Goal: Task Accomplishment & Management: Complete application form

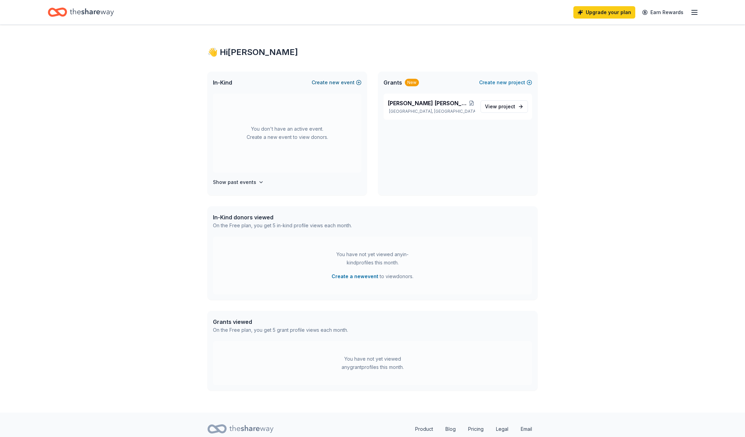
click at [339, 81] on span "new" at bounding box center [334, 82] width 10 height 8
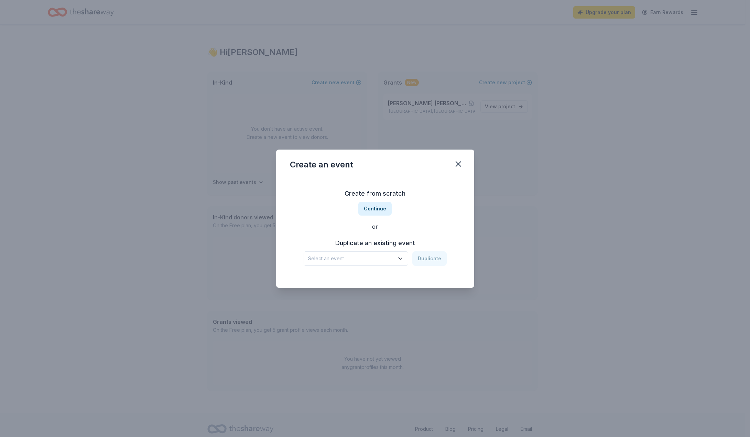
click at [398, 256] on icon "button" at bounding box center [400, 258] width 7 height 7
click at [354, 276] on div "Hamilton Young Marines Bingo" at bounding box center [356, 277] width 91 height 8
click at [423, 259] on button "Duplicate" at bounding box center [429, 258] width 34 height 14
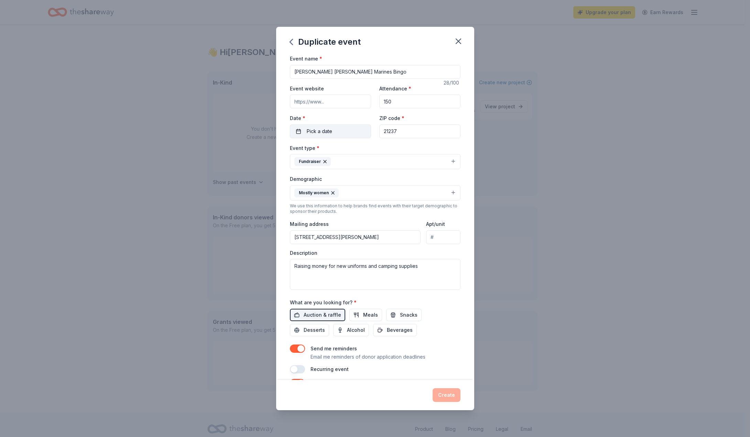
click at [326, 135] on span "Pick a date" at bounding box center [319, 131] width 25 height 8
click at [367, 150] on button "Go to next month" at bounding box center [366, 150] width 10 height 10
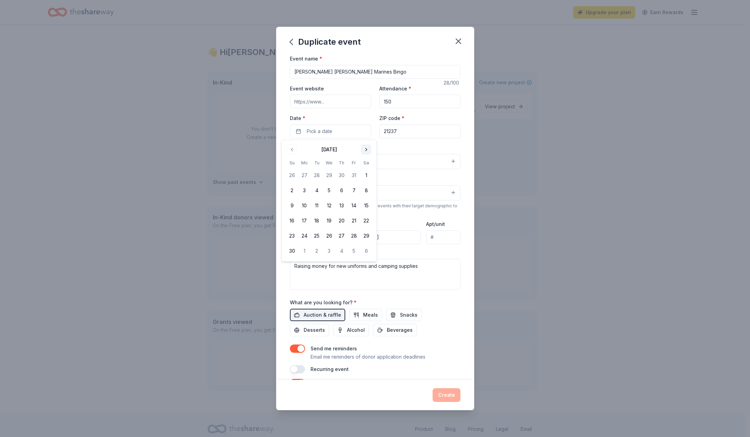
click at [367, 150] on button "Go to next month" at bounding box center [366, 150] width 10 height 10
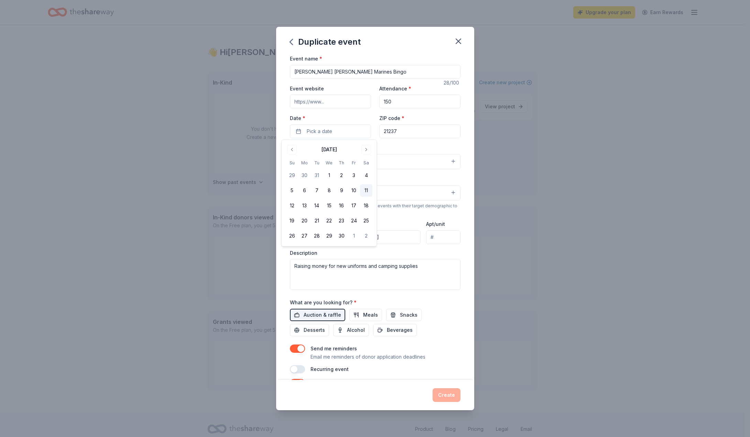
click at [366, 191] on button "11" at bounding box center [366, 190] width 12 height 12
click at [518, 128] on div "Duplicate event Event name * Hamilton Young Marines Bingo 28 /100 Event website…" at bounding box center [375, 218] width 750 height 437
click at [402, 319] on button "Snacks" at bounding box center [403, 315] width 35 height 12
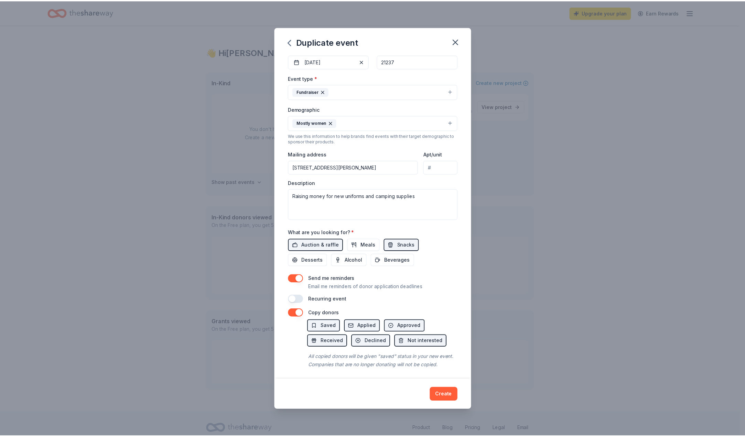
scroll to position [80, 0]
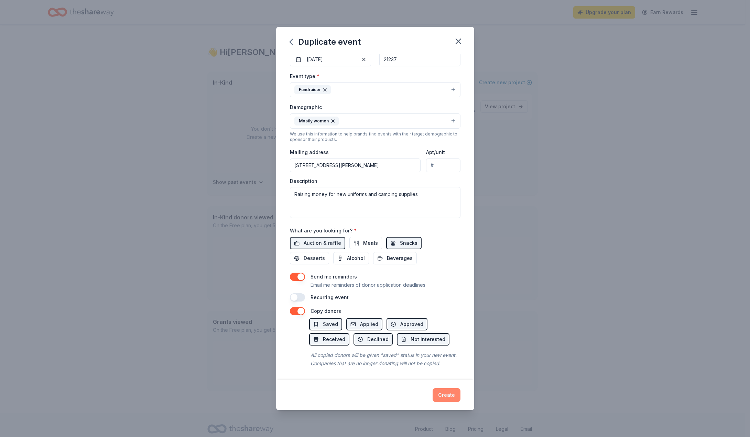
click at [450, 397] on button "Create" at bounding box center [446, 395] width 28 height 14
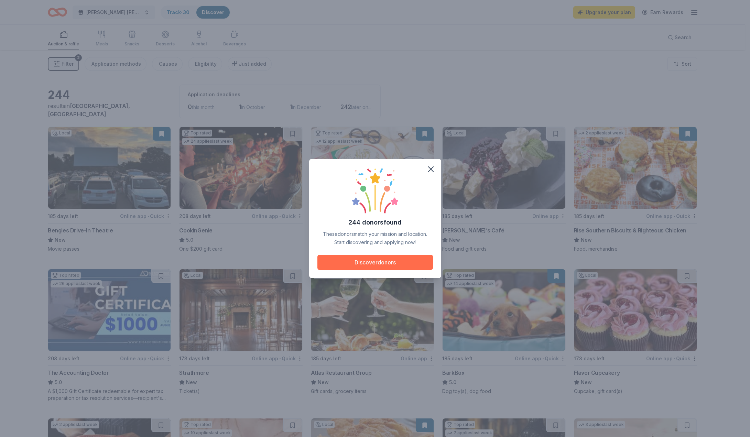
click at [373, 264] on button "Discover donors" at bounding box center [375, 262] width 116 height 15
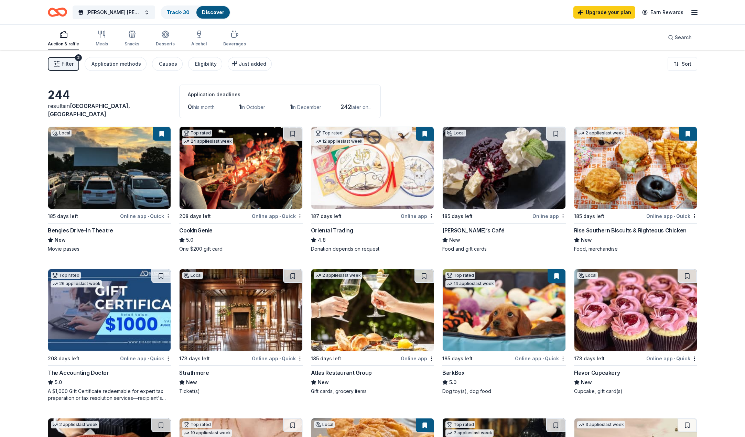
click at [241, 105] on span "1" at bounding box center [240, 106] width 2 height 7
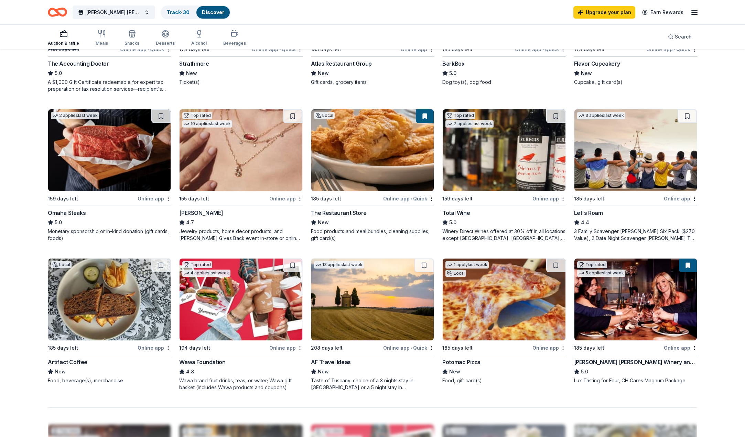
scroll to position [309, 0]
click at [408, 197] on div "Online app • Quick" at bounding box center [408, 198] width 51 height 9
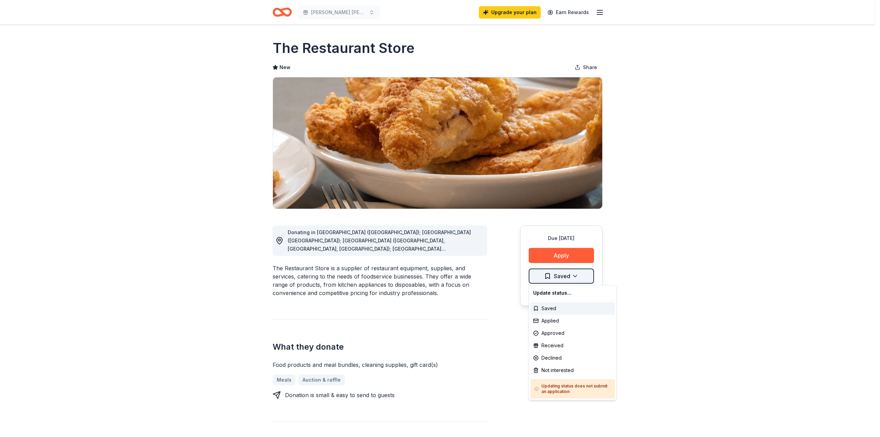
click at [566, 277] on html "Hamilton Young Marines Bingo Upgrade your plan Earn Rewards Due in 185 days Sha…" at bounding box center [440, 218] width 880 height 437
click at [558, 258] on html "Hamilton Young Marines Bingo Upgrade your plan Earn Rewards Due in 185 days Sha…" at bounding box center [440, 218] width 880 height 437
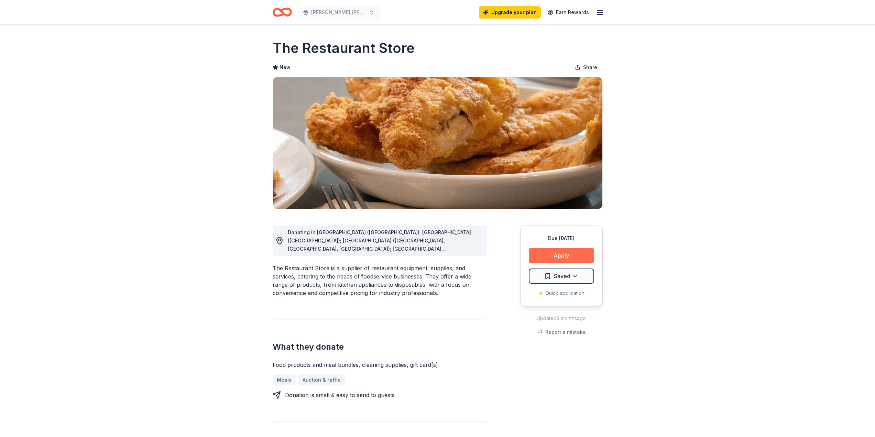
click at [556, 256] on button "Apply" at bounding box center [561, 255] width 65 height 15
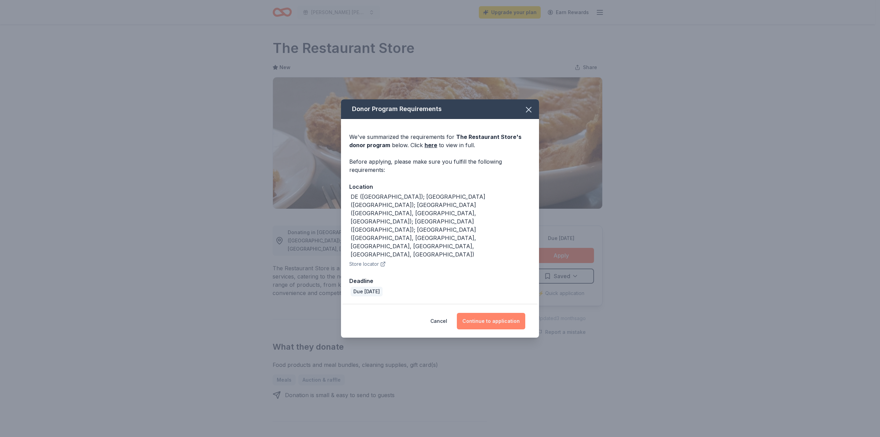
click at [491, 313] on button "Continue to application" at bounding box center [491, 321] width 68 height 17
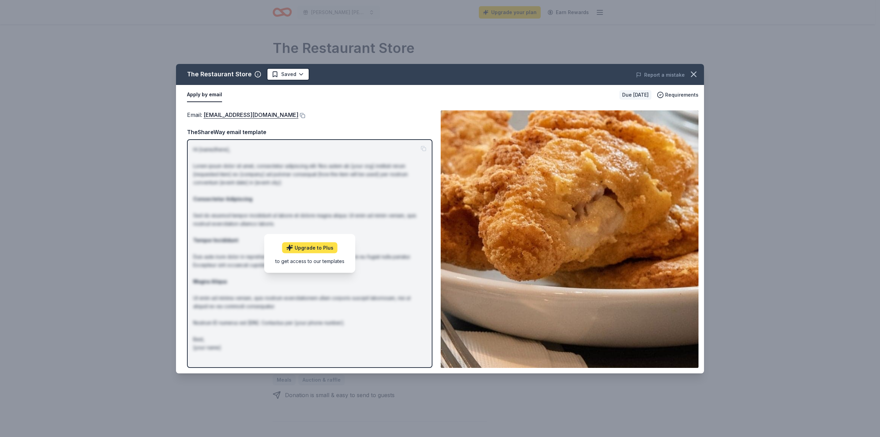
click at [306, 250] on link "Upgrade to Plus" at bounding box center [309, 247] width 55 height 11
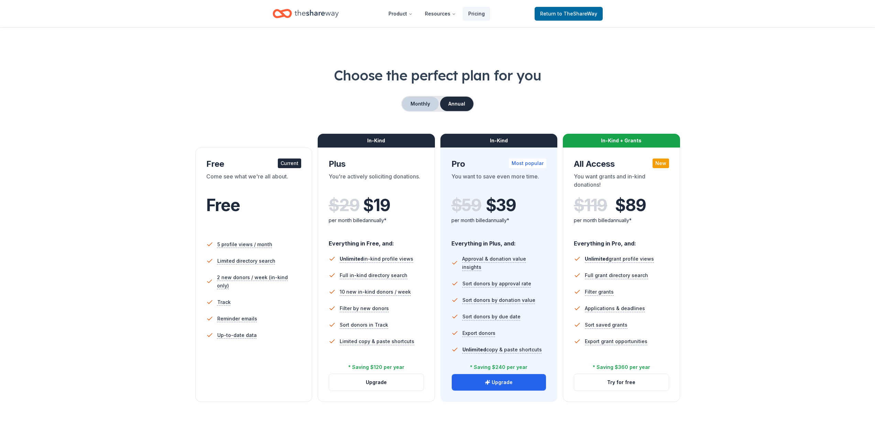
click at [417, 101] on button "Monthly" at bounding box center [420, 104] width 37 height 14
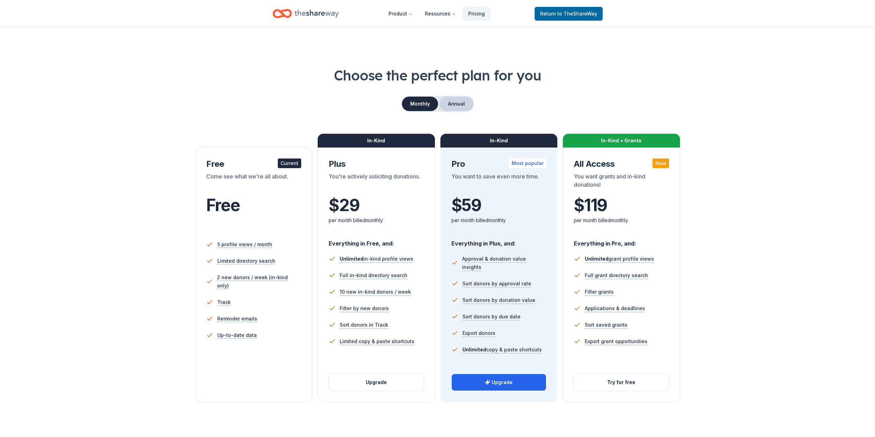
click at [457, 100] on button "Annual" at bounding box center [456, 104] width 34 height 14
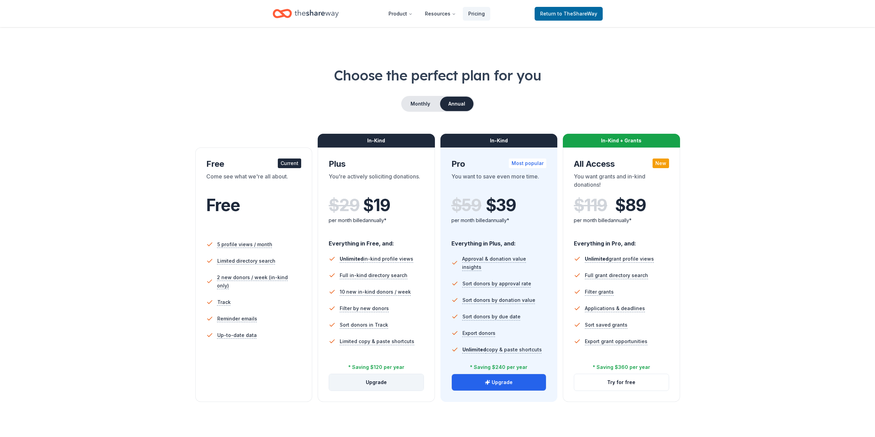
click at [376, 385] on button "Upgrade" at bounding box center [376, 382] width 95 height 17
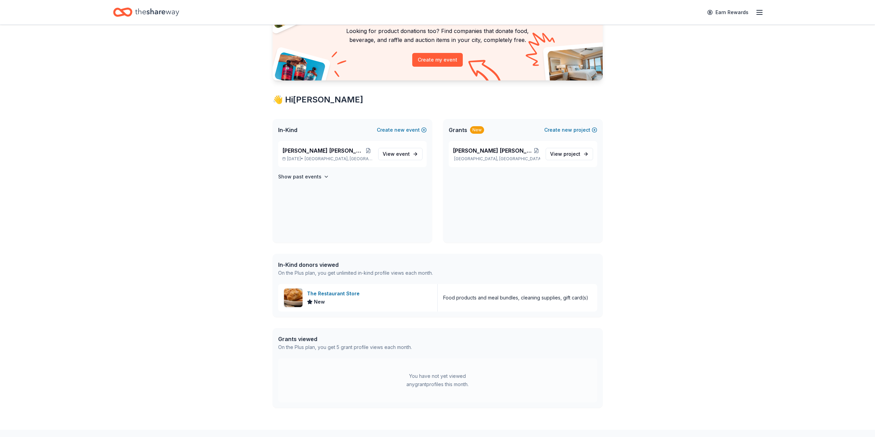
scroll to position [69, 0]
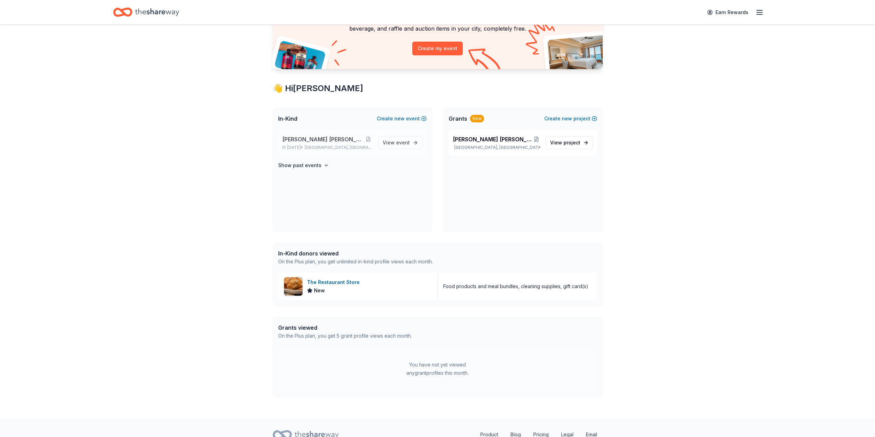
click at [338, 138] on span "[PERSON_NAME] [PERSON_NAME] Marines Bingo" at bounding box center [323, 139] width 82 height 8
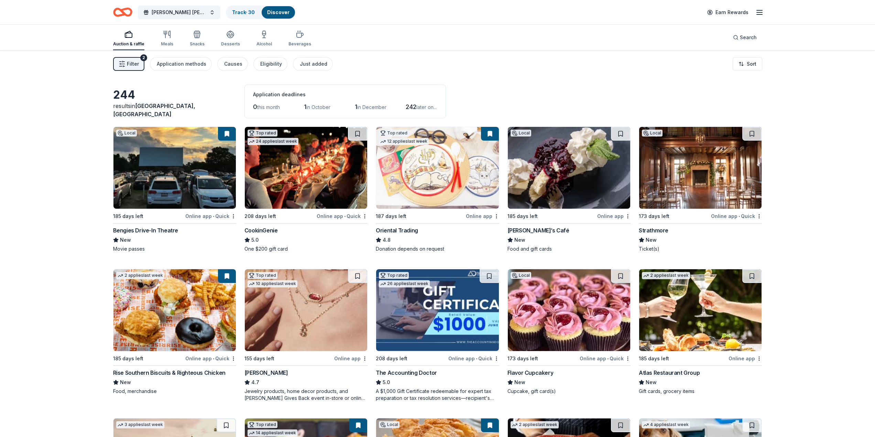
click at [123, 64] on icon "button" at bounding box center [122, 64] width 7 height 7
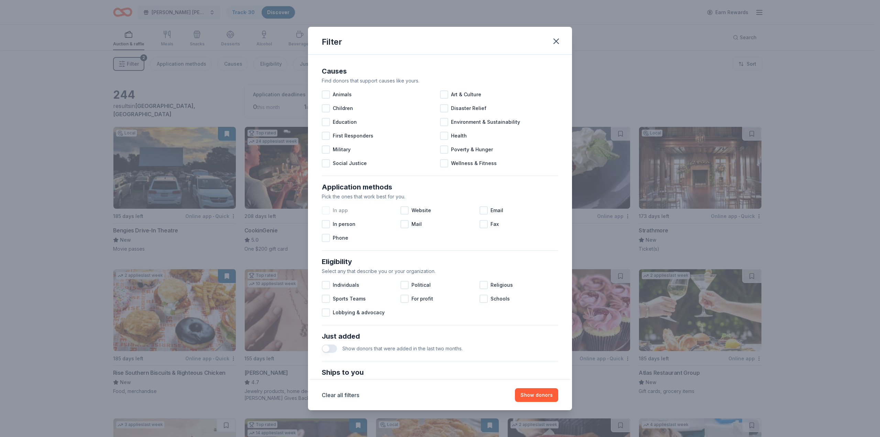
click at [326, 210] on div at bounding box center [326, 210] width 8 height 8
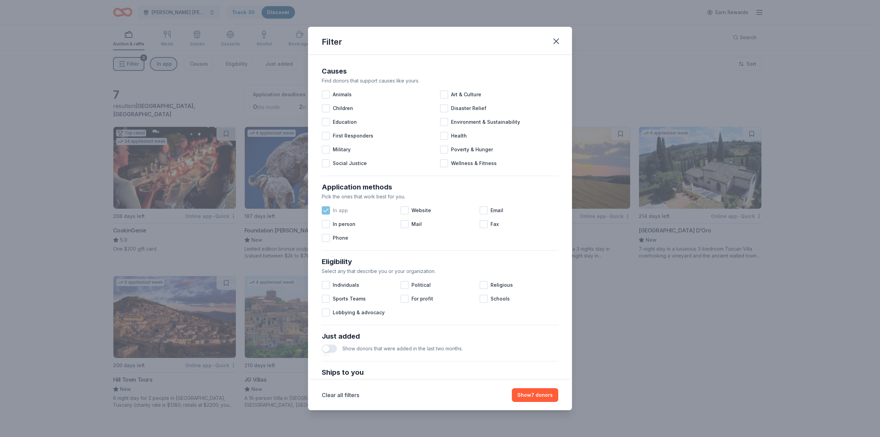
click at [327, 209] on icon at bounding box center [325, 210] width 7 height 7
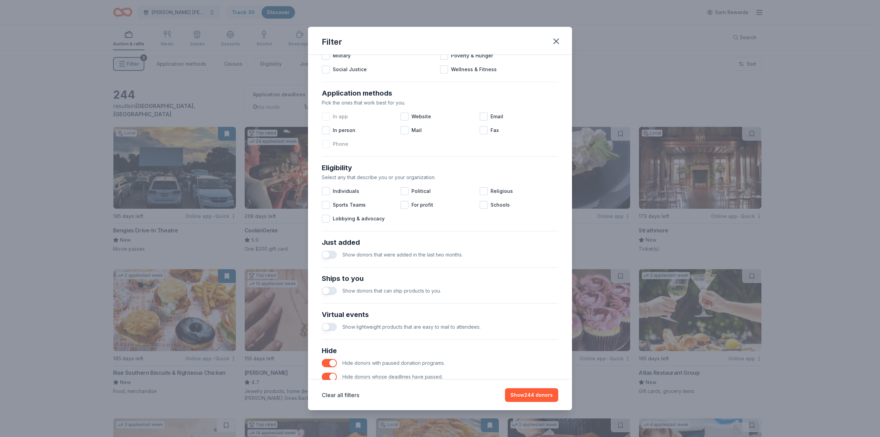
scroll to position [128, 0]
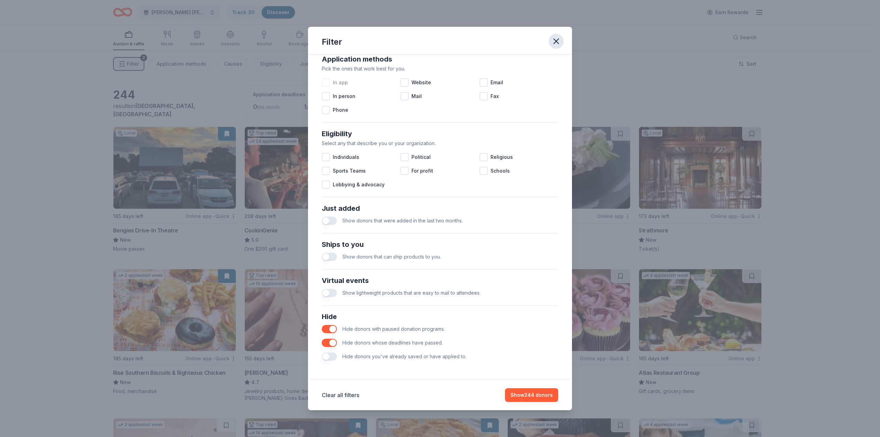
click at [558, 42] on icon "button" at bounding box center [556, 41] width 10 height 10
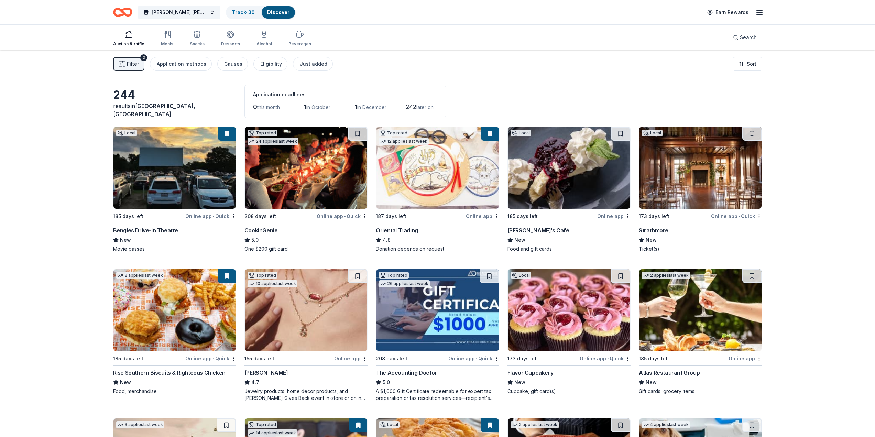
click at [144, 57] on div "2" at bounding box center [143, 57] width 7 height 7
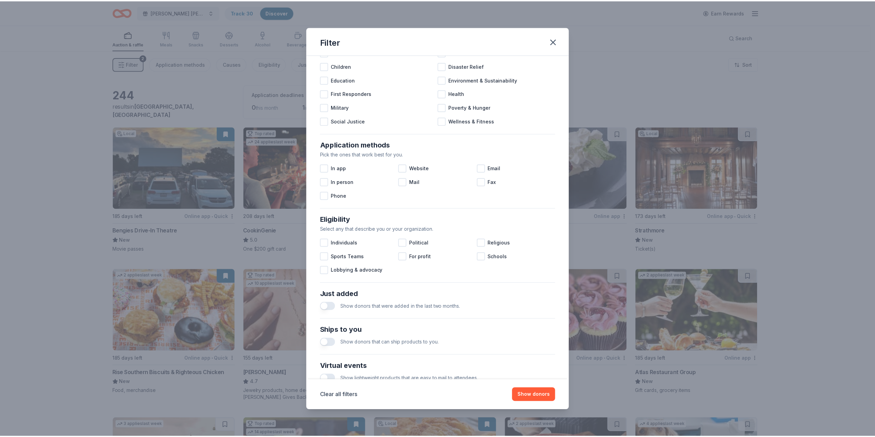
scroll to position [103, 0]
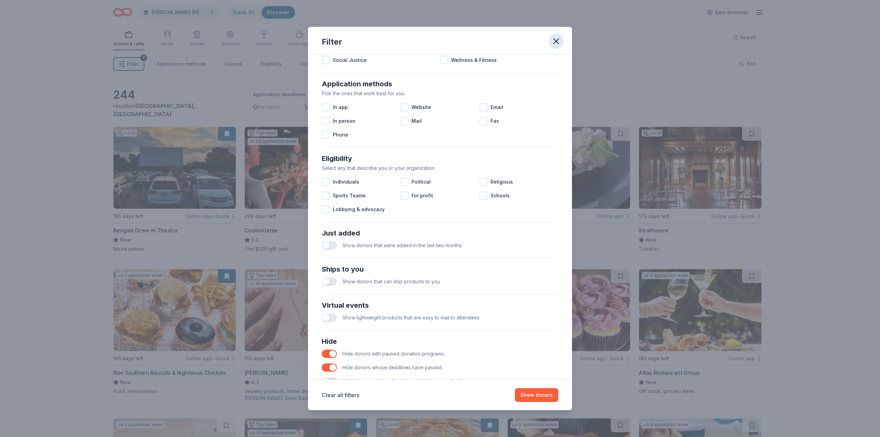
click at [559, 42] on icon "button" at bounding box center [556, 41] width 10 height 10
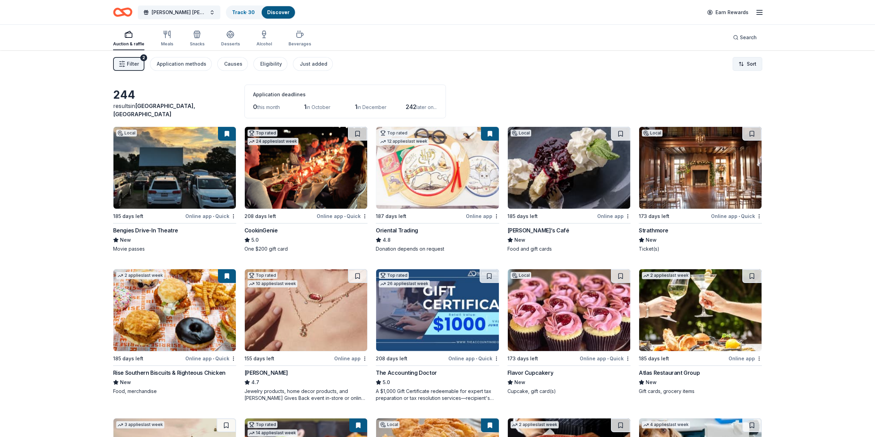
click at [750, 61] on html "Hamilton Young Marines Bingo Track · 30 Discover Earn Rewards Auction & raffle …" at bounding box center [437, 218] width 875 height 437
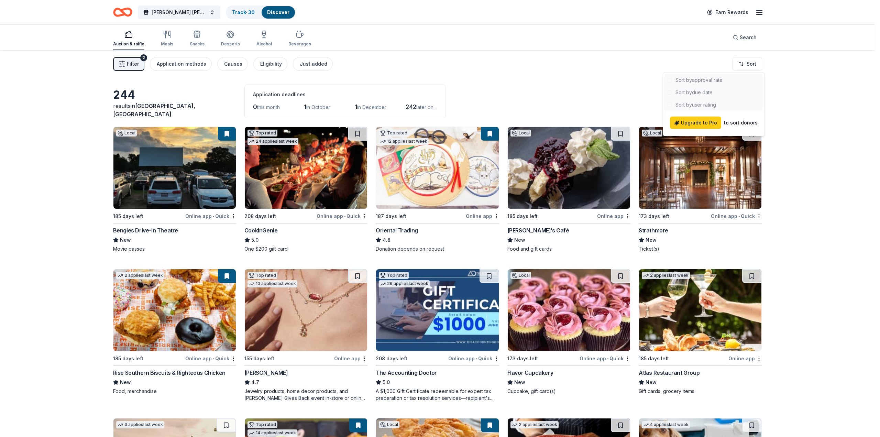
click at [700, 79] on div at bounding box center [714, 92] width 99 height 37
click at [736, 11] on html "Hamilton Young Marines Bingo Track · 30 Discover Earn Rewards Auction & raffle …" at bounding box center [440, 218] width 880 height 437
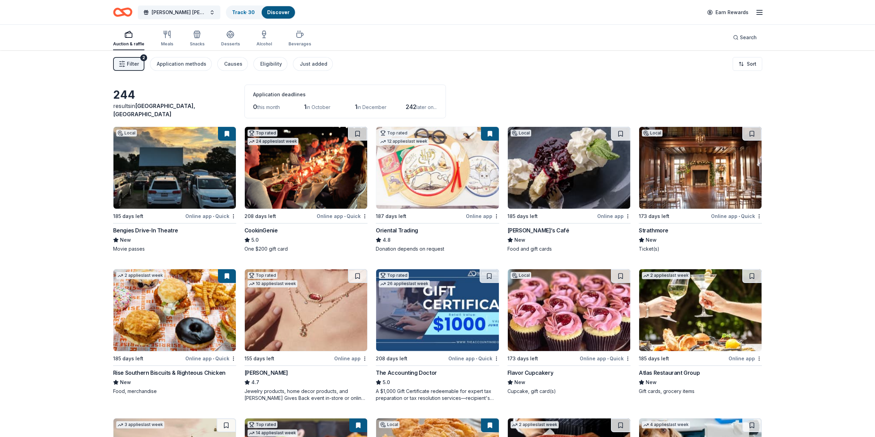
click at [763, 12] on icon "button" at bounding box center [759, 12] width 8 height 8
click at [675, 87] on span "Billing Plus" at bounding box center [682, 86] width 33 height 8
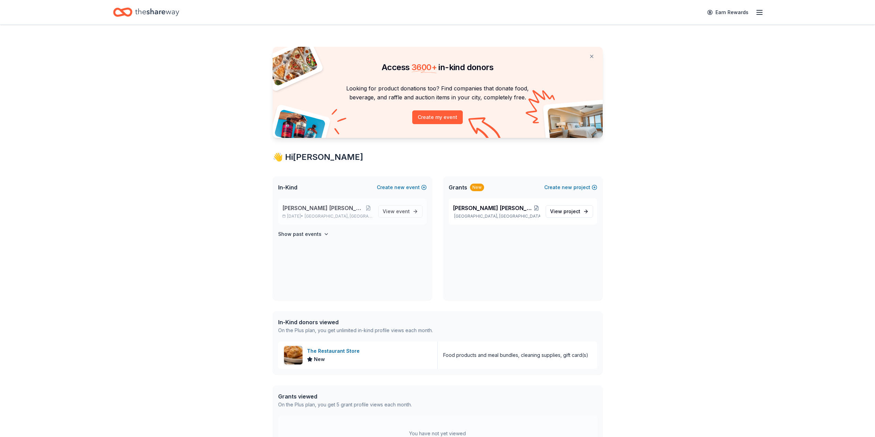
click at [321, 210] on span "[PERSON_NAME] [PERSON_NAME] Marines Bingo" at bounding box center [323, 208] width 82 height 8
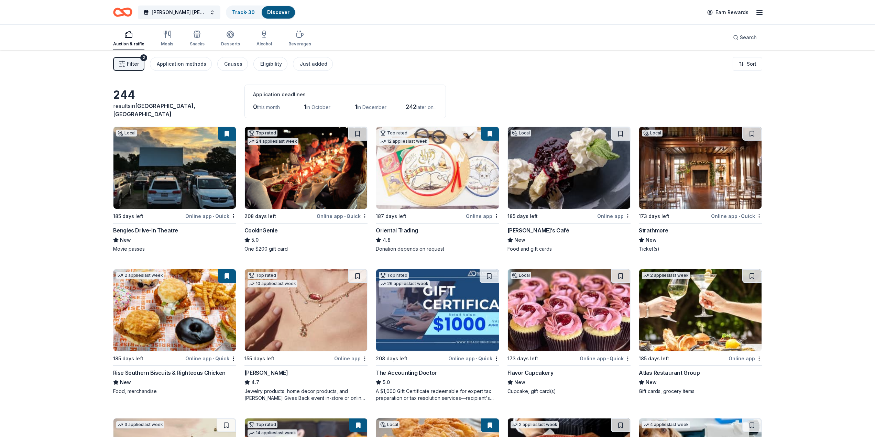
click at [658, 231] on div "Strathmore" at bounding box center [654, 230] width 30 height 8
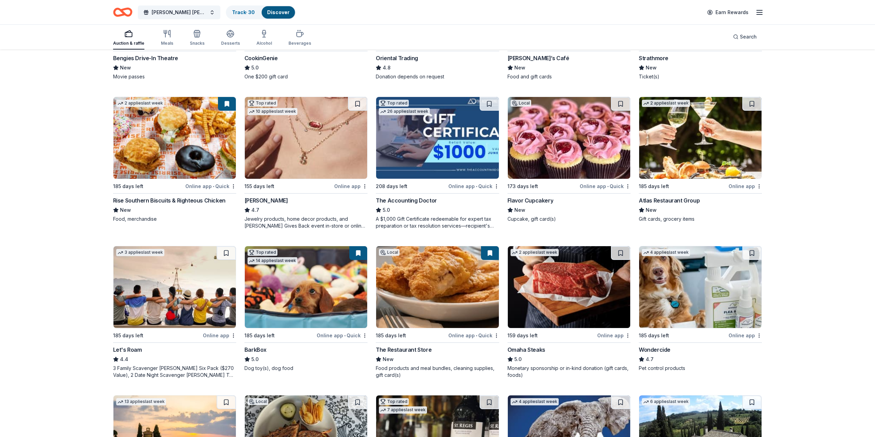
scroll to position [206, 0]
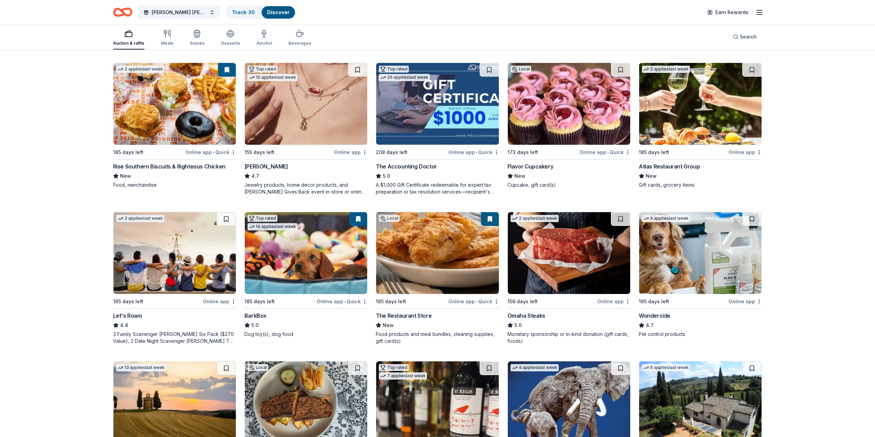
click at [524, 301] on div "159 days left" at bounding box center [522, 301] width 30 height 8
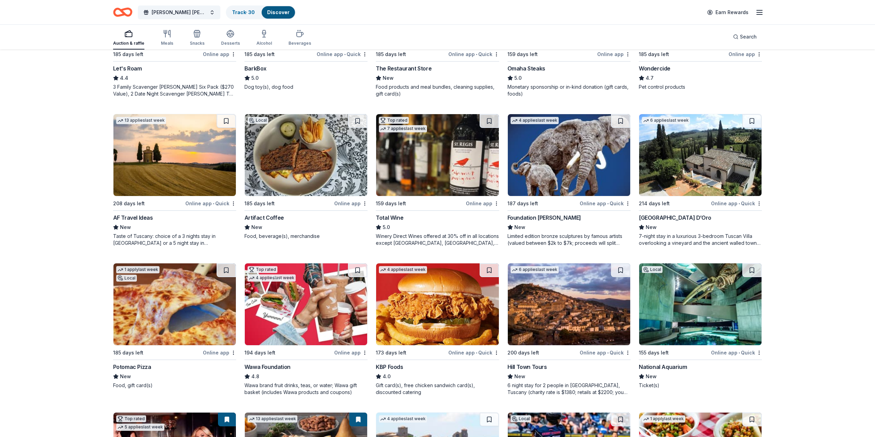
scroll to position [456, 0]
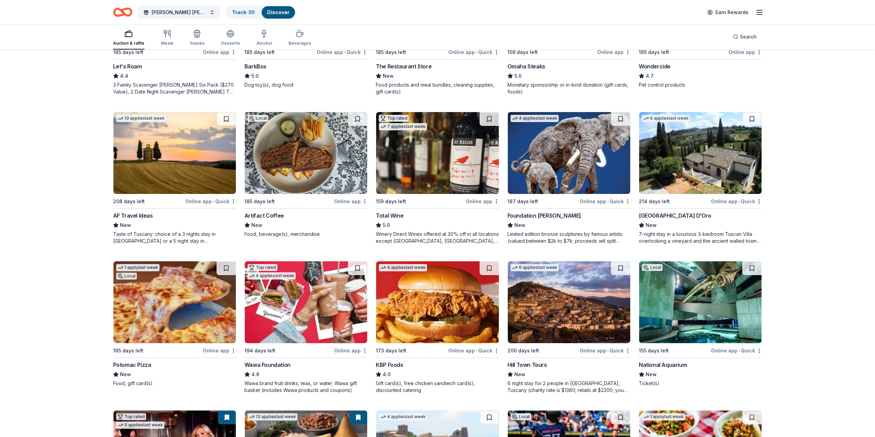
click at [674, 234] on div "7-night stay in a luxurious 3-bedroom Tuscan Villa overlooking a vineyard and t…" at bounding box center [700, 238] width 123 height 14
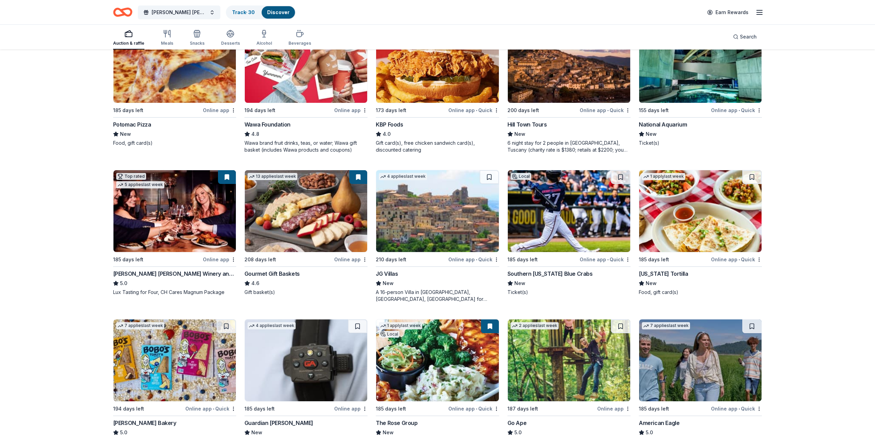
scroll to position [696, 0]
click at [281, 274] on div "Gourmet Gift Baskets" at bounding box center [271, 273] width 55 height 8
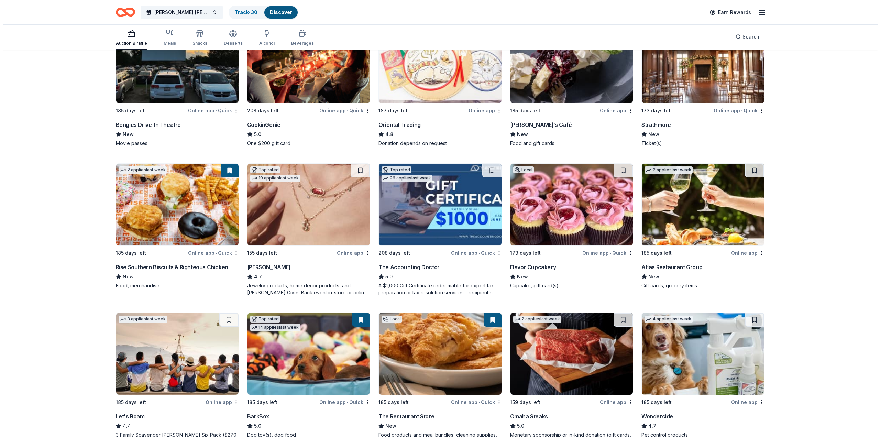
scroll to position [0, 0]
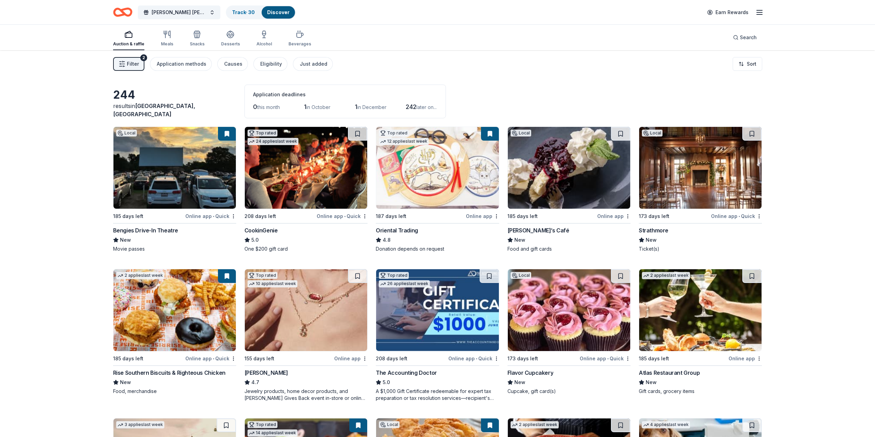
click at [132, 66] on span "Filter" at bounding box center [133, 64] width 12 height 8
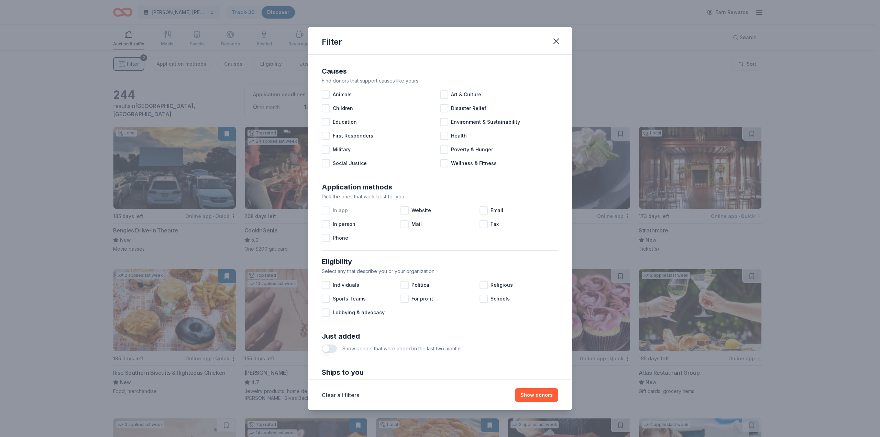
click at [328, 212] on div at bounding box center [326, 210] width 8 height 8
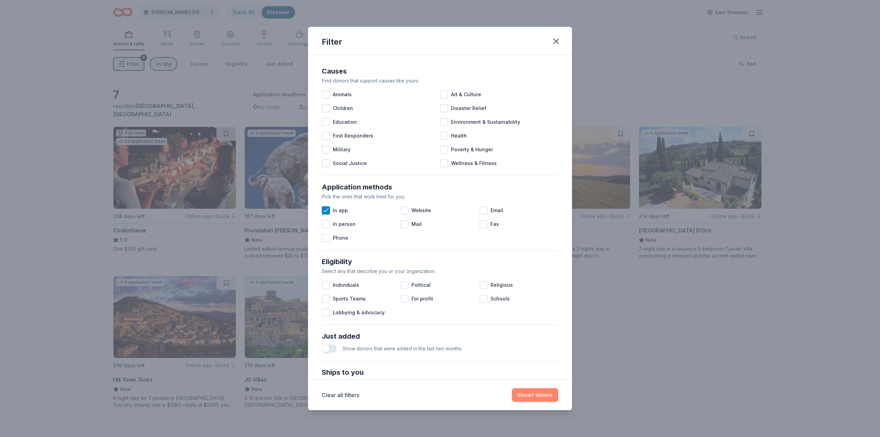
click at [537, 395] on button "Show 7 donors" at bounding box center [535, 395] width 46 height 14
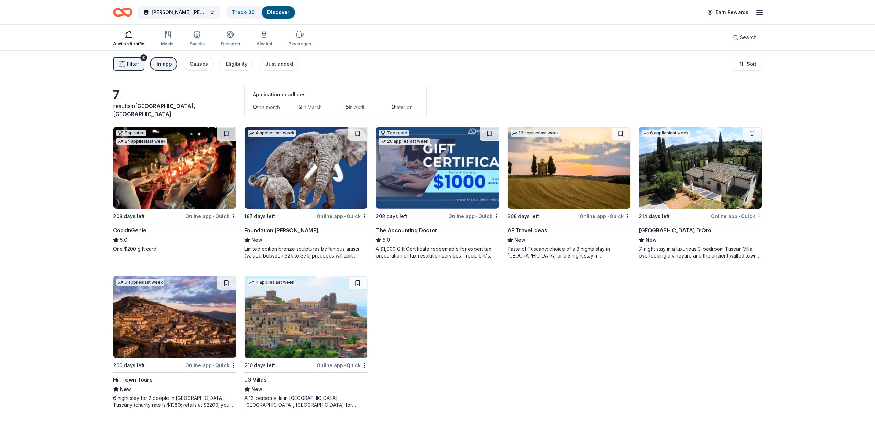
click at [135, 61] on span "Filter" at bounding box center [133, 64] width 12 height 8
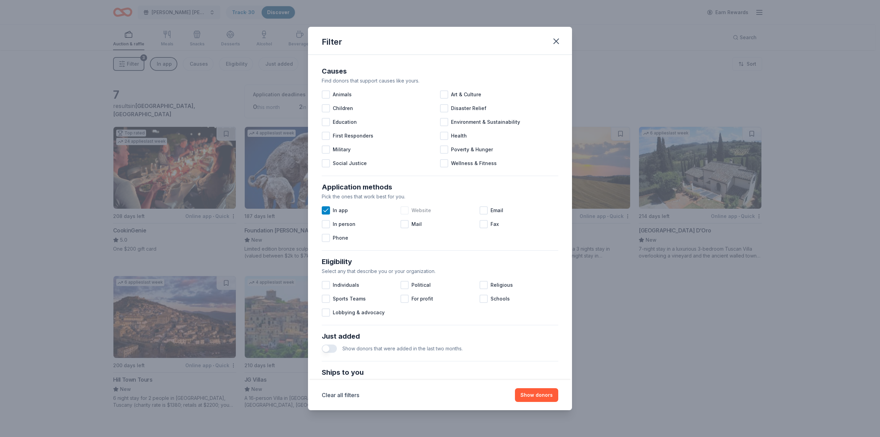
click at [403, 210] on div at bounding box center [405, 210] width 8 height 8
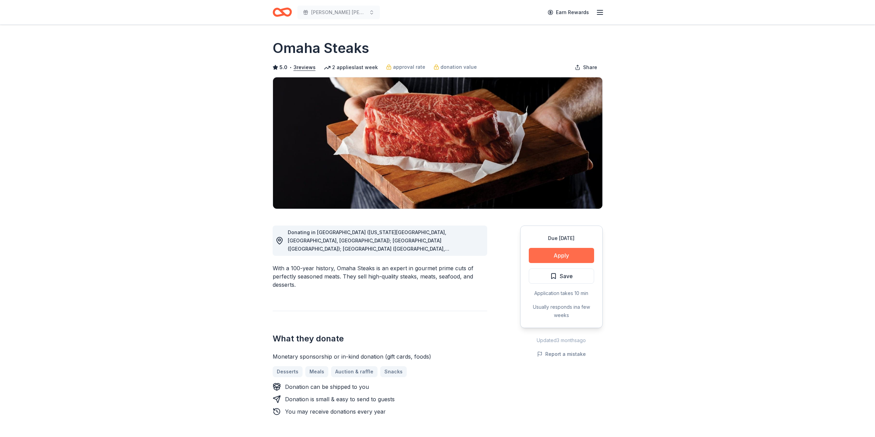
click at [558, 254] on button "Apply" at bounding box center [561, 255] width 65 height 15
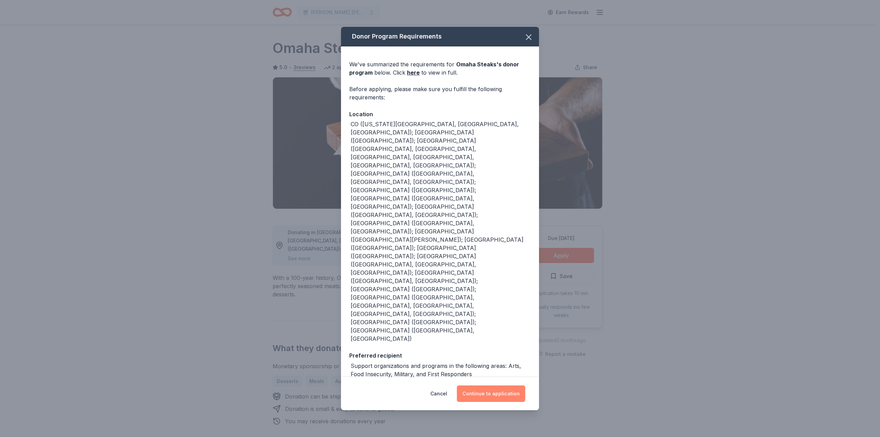
click at [504, 385] on button "Continue to application" at bounding box center [491, 393] width 68 height 17
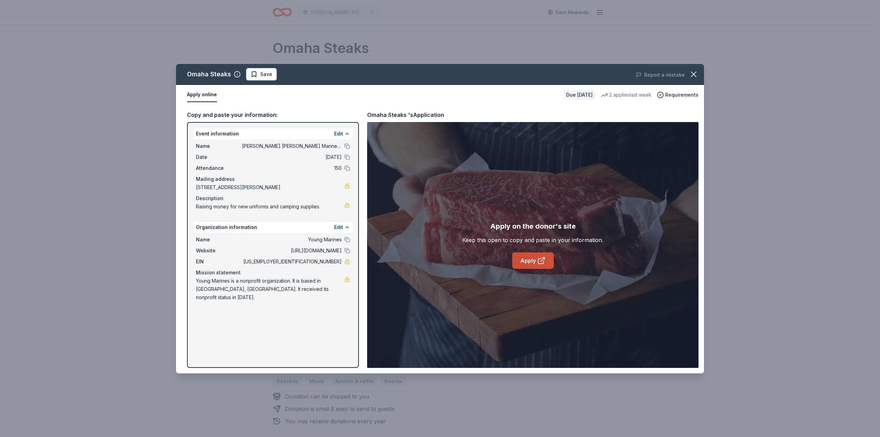
click at [533, 260] on link "Apply" at bounding box center [533, 260] width 42 height 17
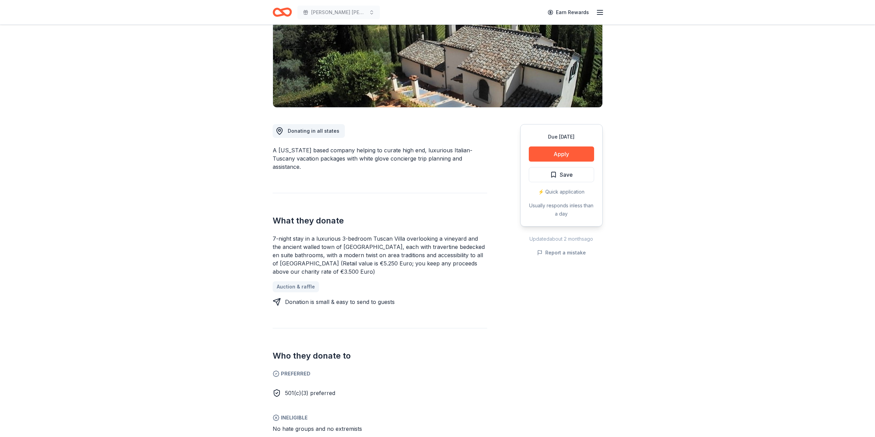
scroll to position [103, 0]
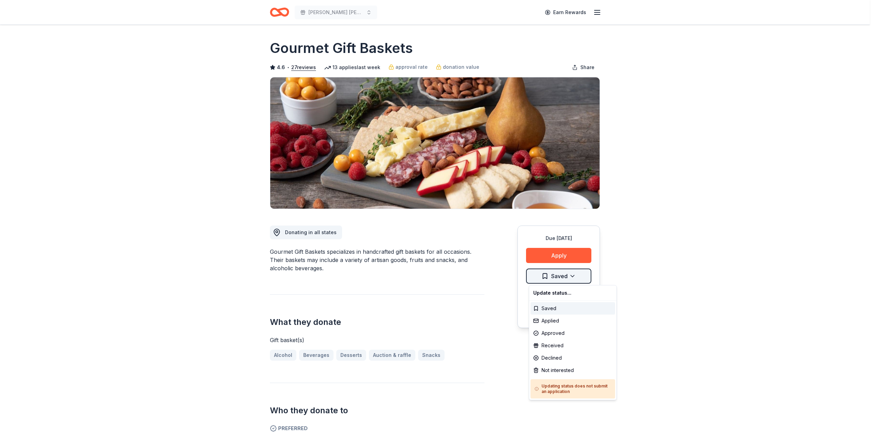
click at [546, 274] on html "[PERSON_NAME] [PERSON_NAME] Marines Bingo Earn Rewards Due [DATE] Share Gourmet…" at bounding box center [437, 218] width 875 height 437
click at [549, 307] on div "Saved" at bounding box center [572, 308] width 85 height 12
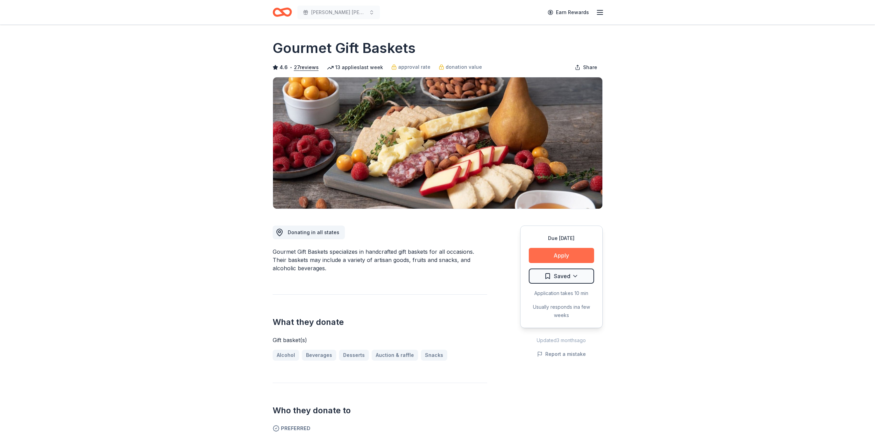
click at [563, 253] on button "Apply" at bounding box center [561, 255] width 65 height 15
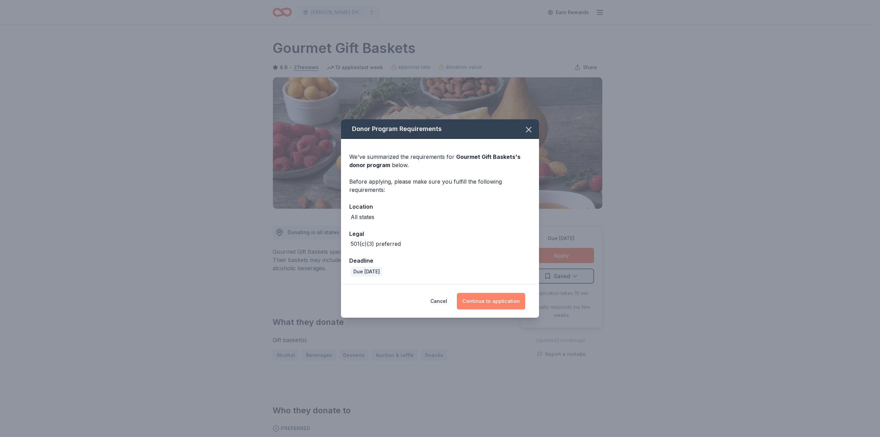
click at [502, 303] on button "Continue to application" at bounding box center [491, 301] width 68 height 17
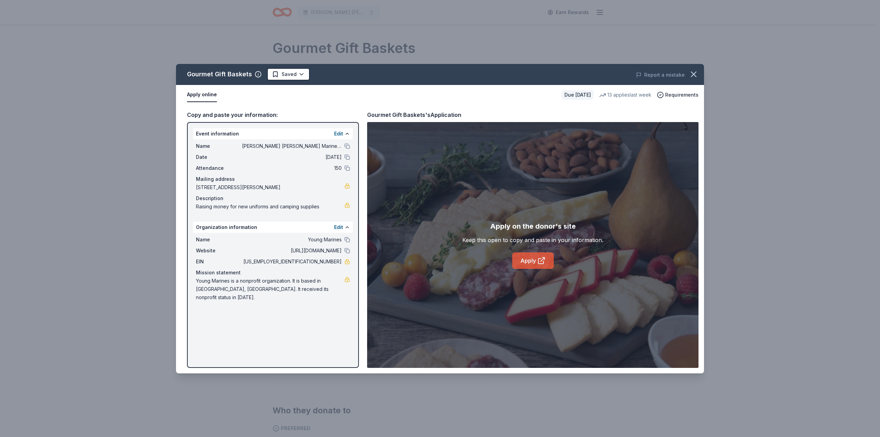
click at [531, 261] on link "Apply" at bounding box center [533, 260] width 42 height 17
